Goal: Information Seeking & Learning: Find specific page/section

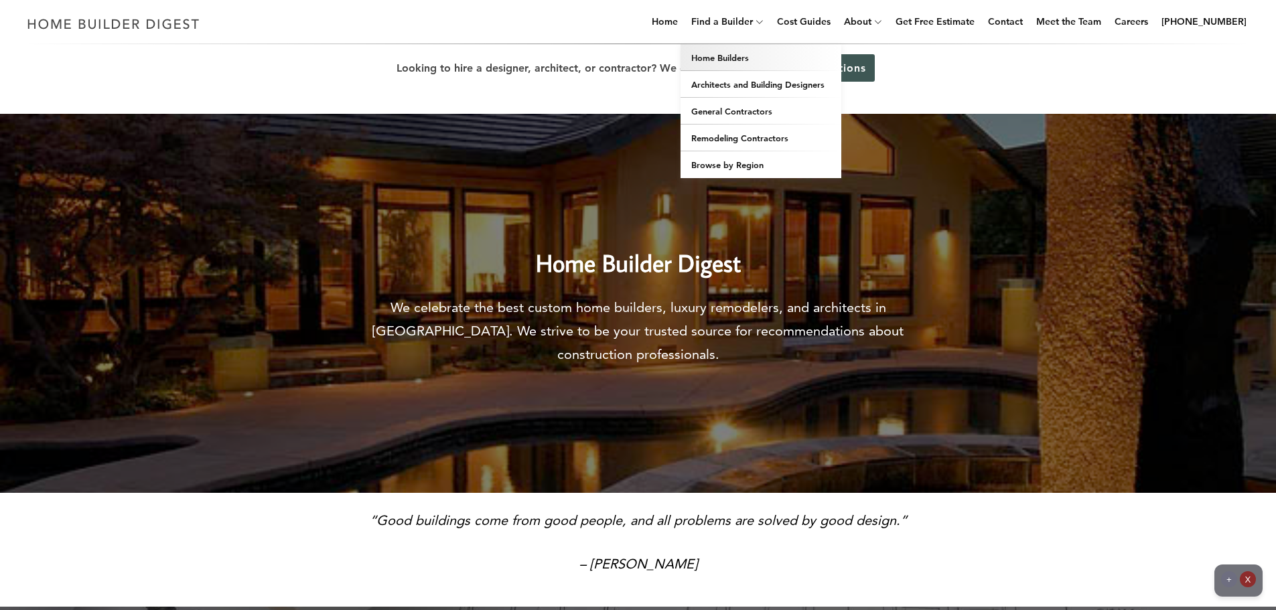
click at [736, 58] on link "Home Builders" at bounding box center [761, 57] width 161 height 27
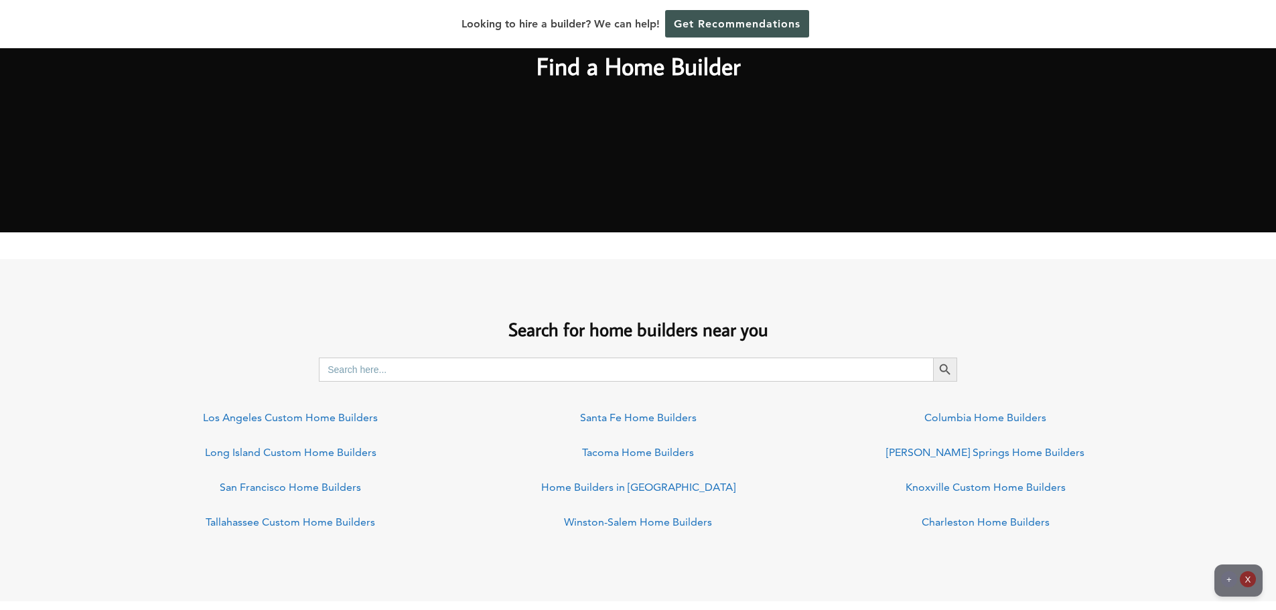
scroll to position [737, 0]
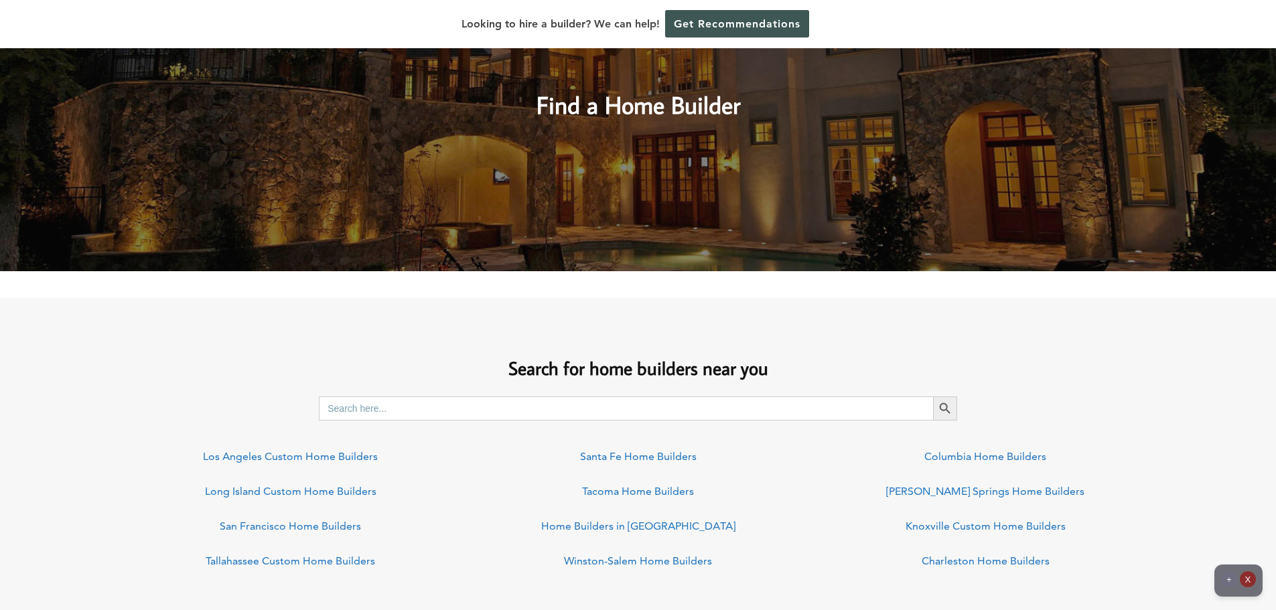
click at [395, 412] on input "Search for:" at bounding box center [626, 409] width 614 height 24
type input "bellingha, wa"
click at [933, 397] on button "Search Button" at bounding box center [945, 409] width 24 height 24
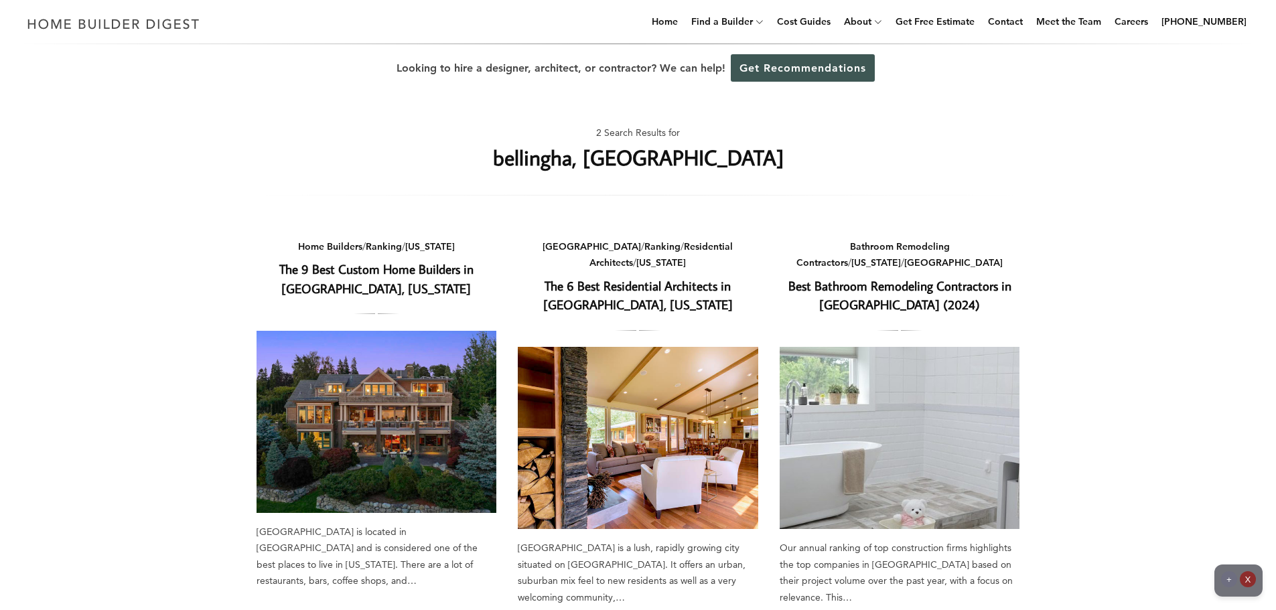
click at [403, 271] on link "The 9 Best Custom Home Builders in Bellingham, Washington" at bounding box center [376, 279] width 194 height 36
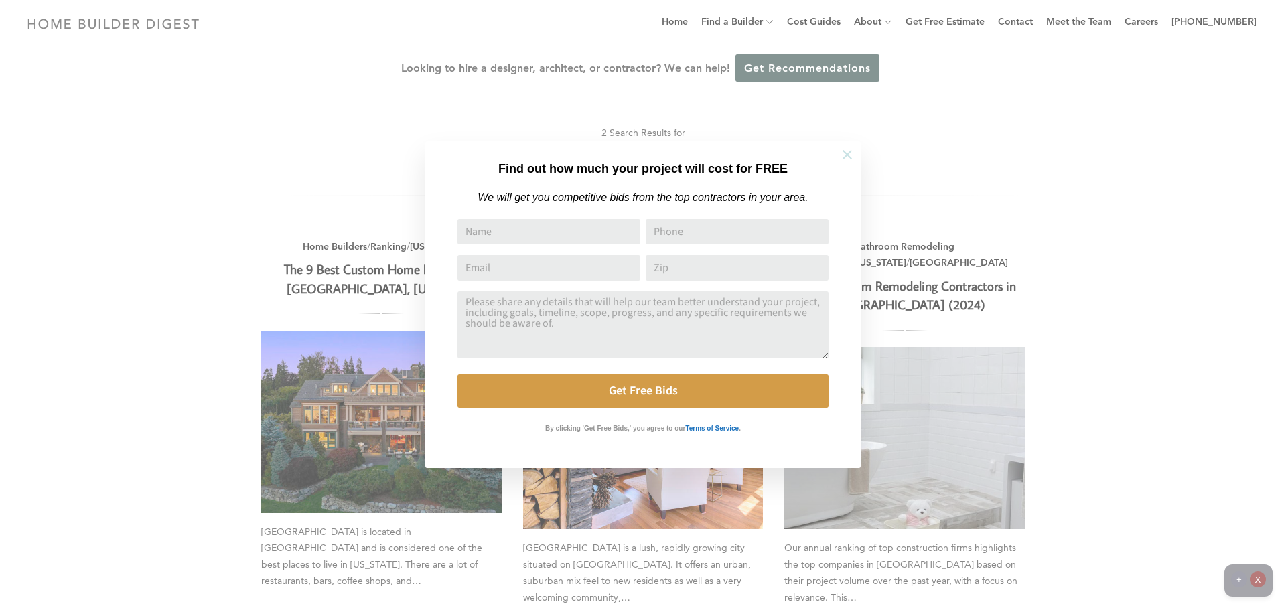
click at [853, 150] on icon at bounding box center [847, 154] width 15 height 15
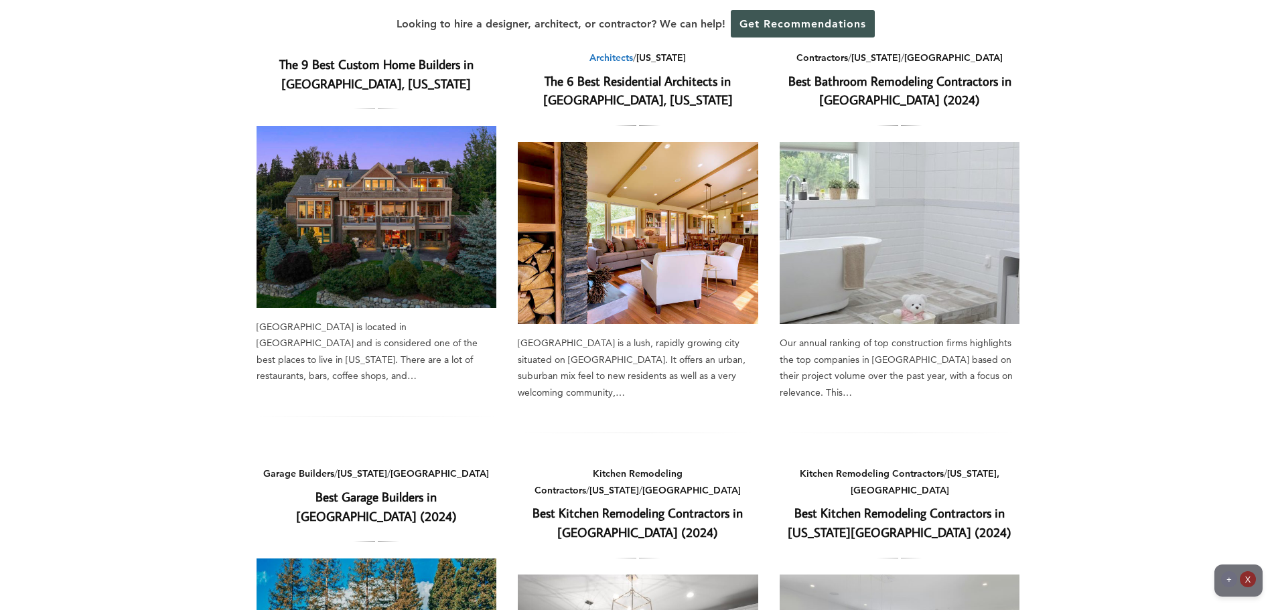
scroll to position [67, 0]
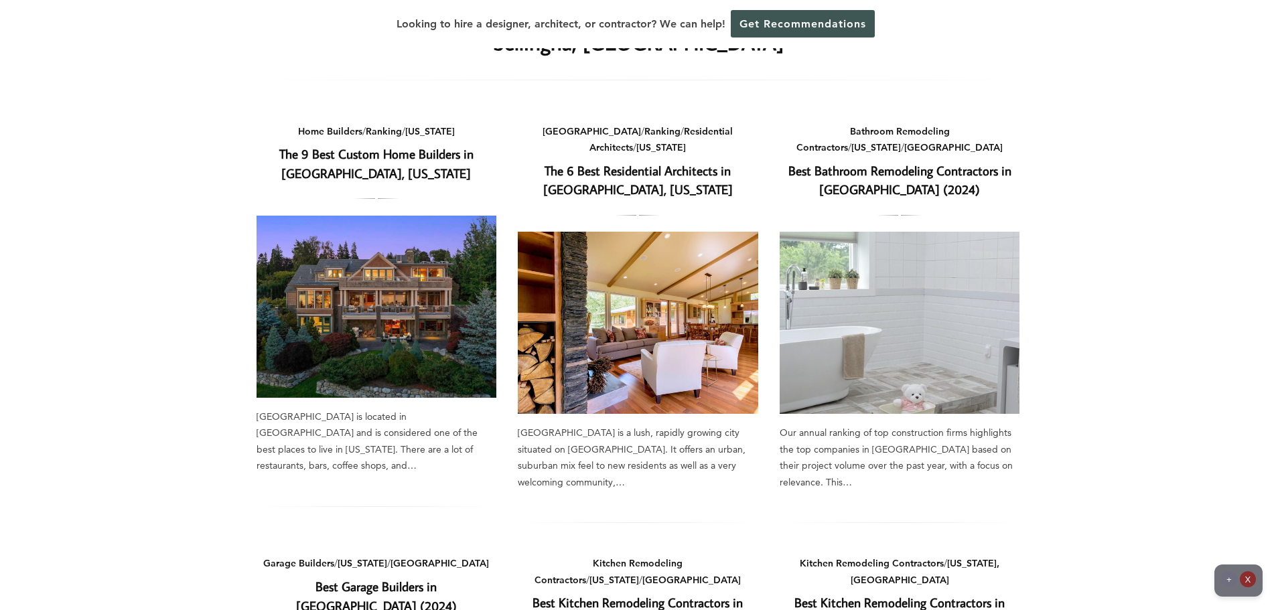
click at [626, 169] on link "The 6 Best Residential Architects in [GEOGRAPHIC_DATA], [US_STATE]" at bounding box center [638, 180] width 190 height 36
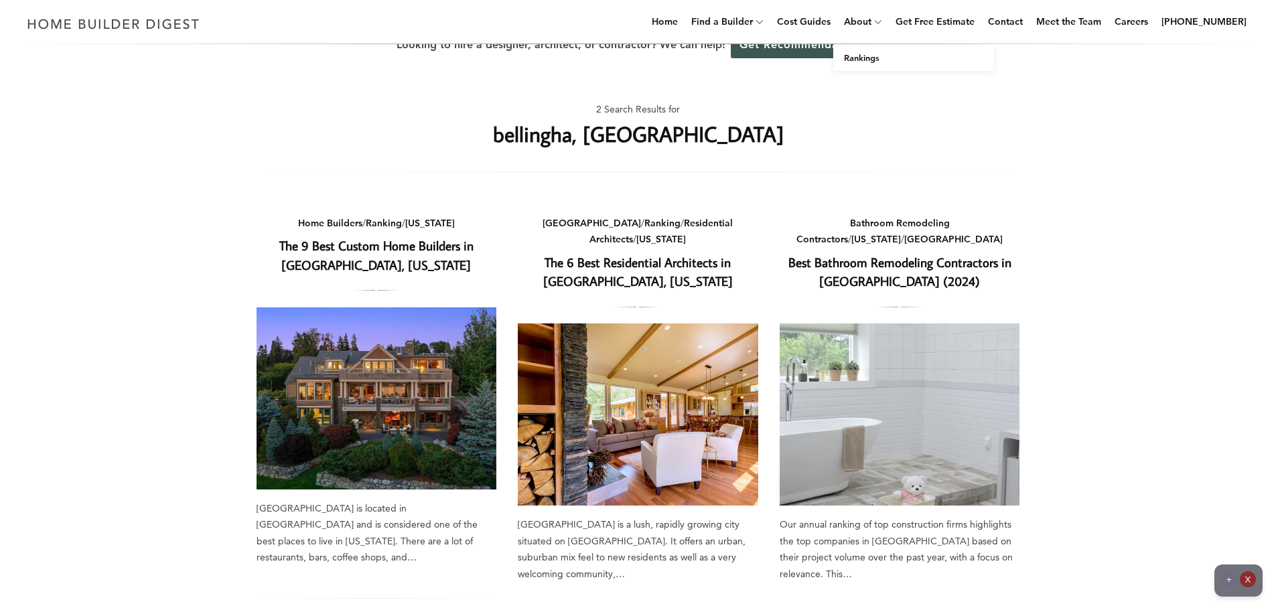
scroll to position [0, 0]
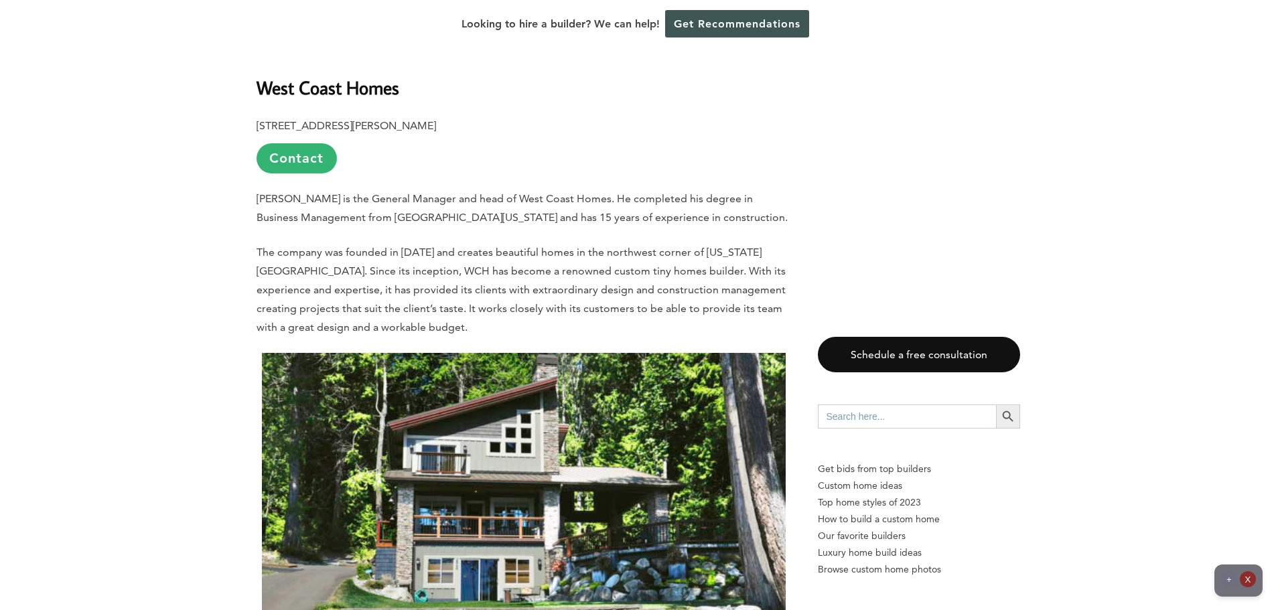
scroll to position [4957, 0]
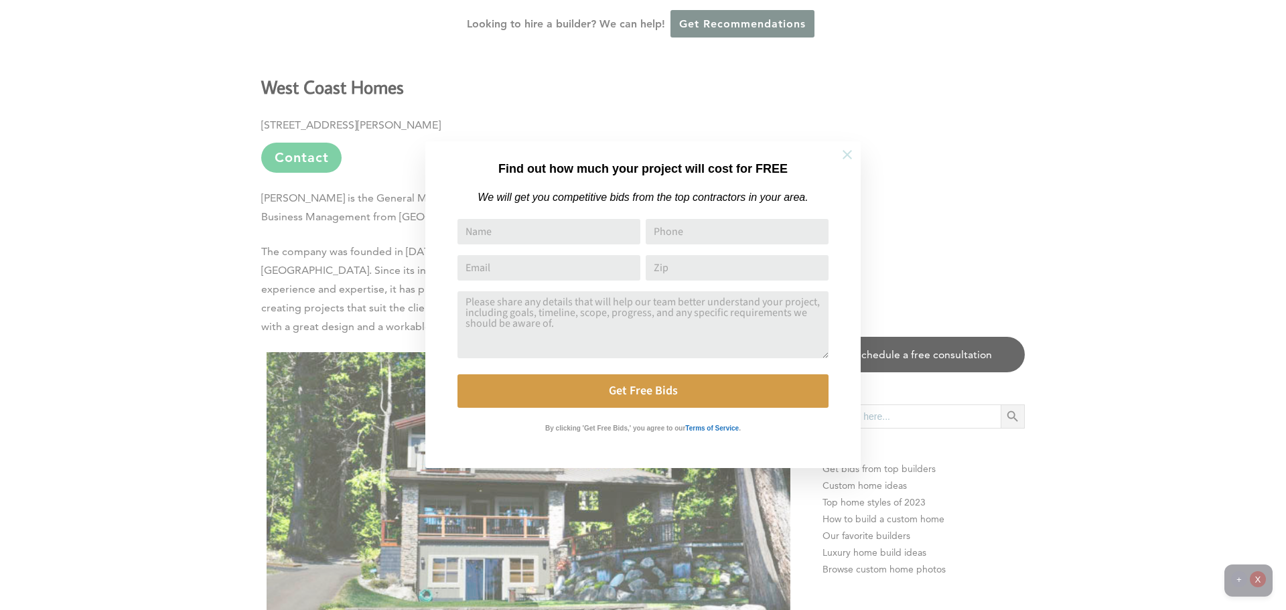
click at [852, 152] on icon at bounding box center [847, 154] width 15 height 15
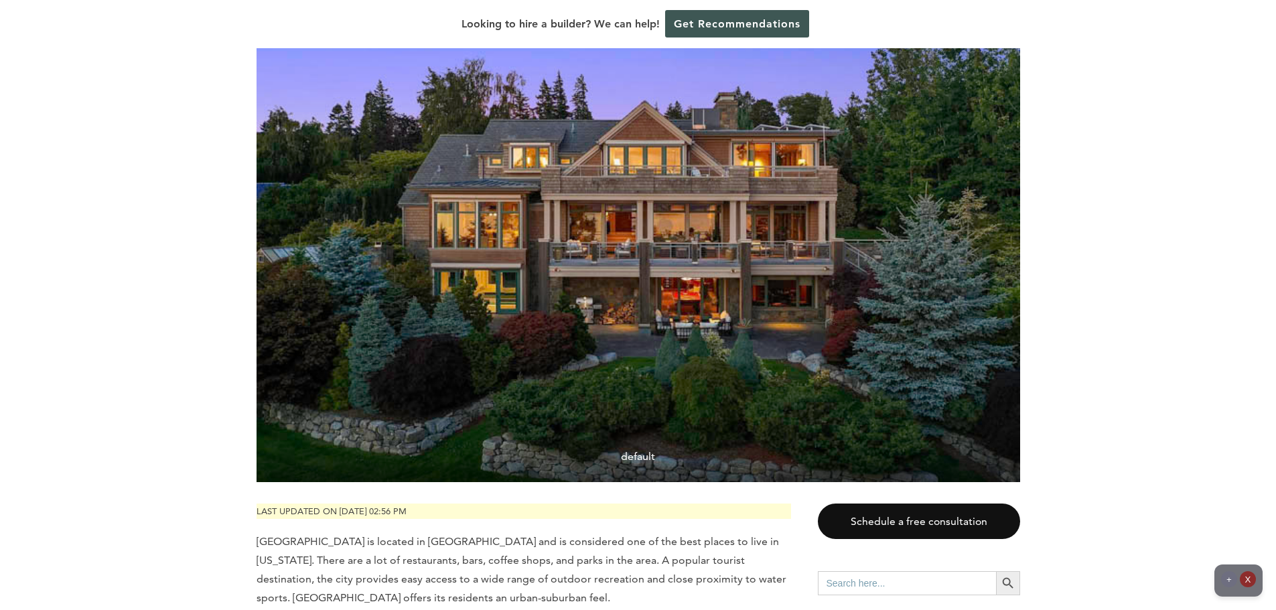
scroll to position [0, 0]
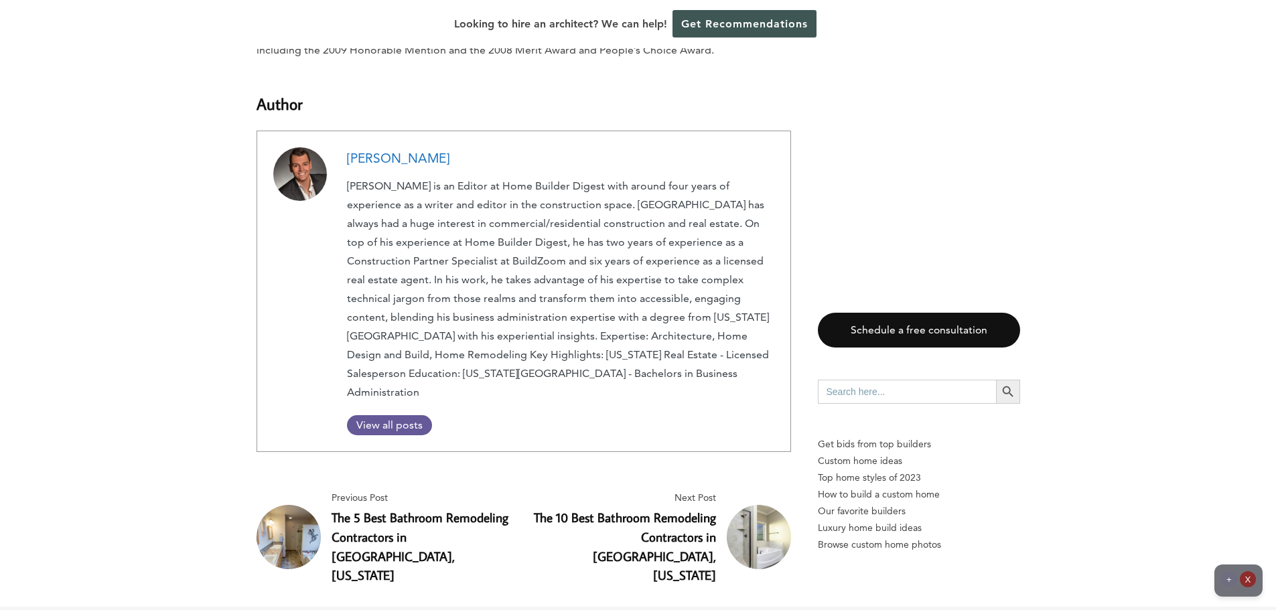
scroll to position [5560, 0]
